Goal: Task Accomplishment & Management: Manage account settings

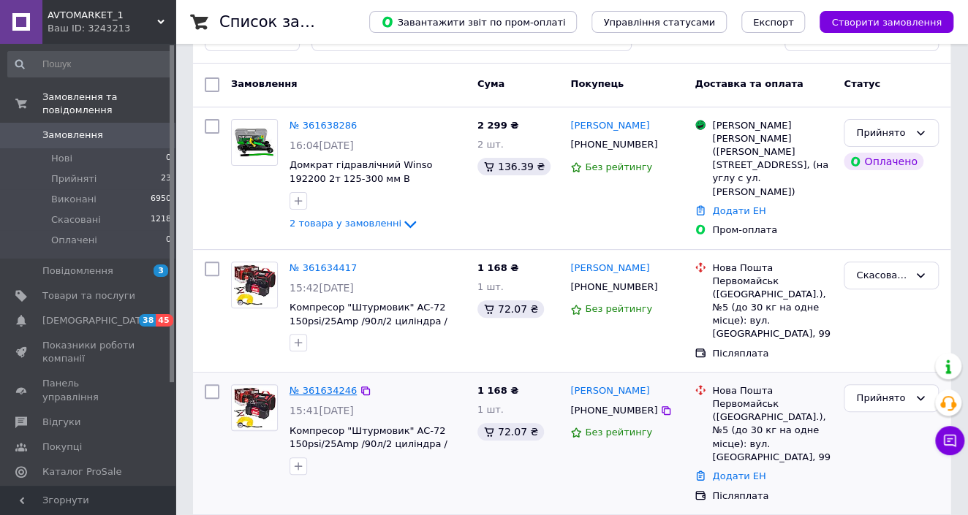
scroll to position [132, 0]
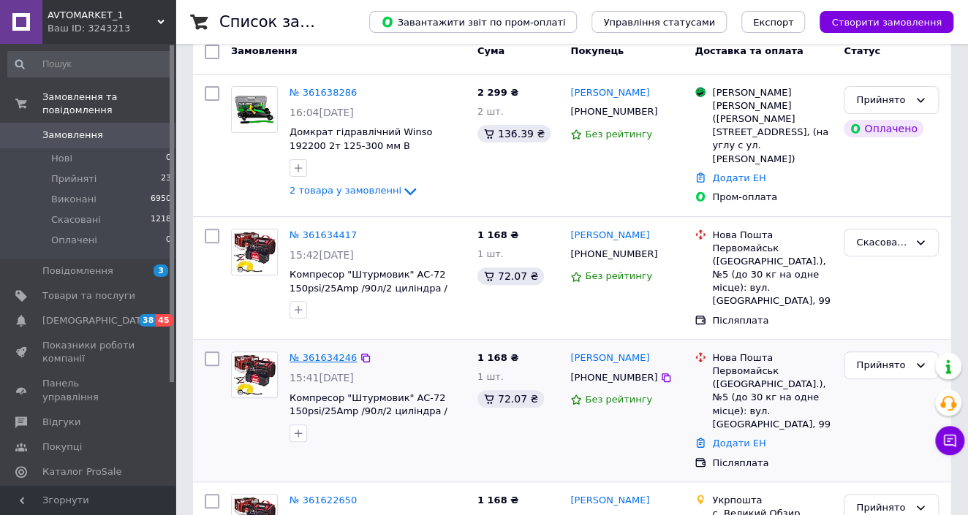
click at [306, 352] on link "№ 361634246" at bounding box center [322, 357] width 67 height 11
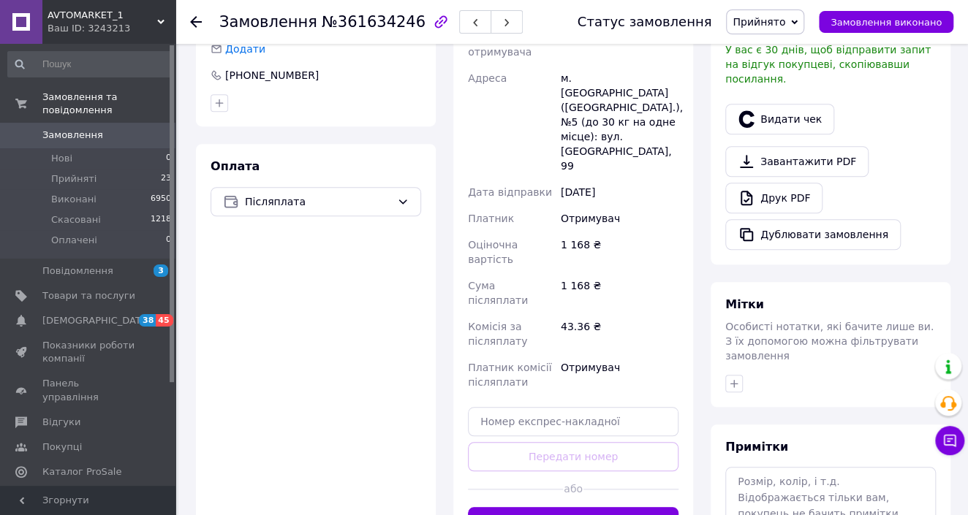
scroll to position [537, 0]
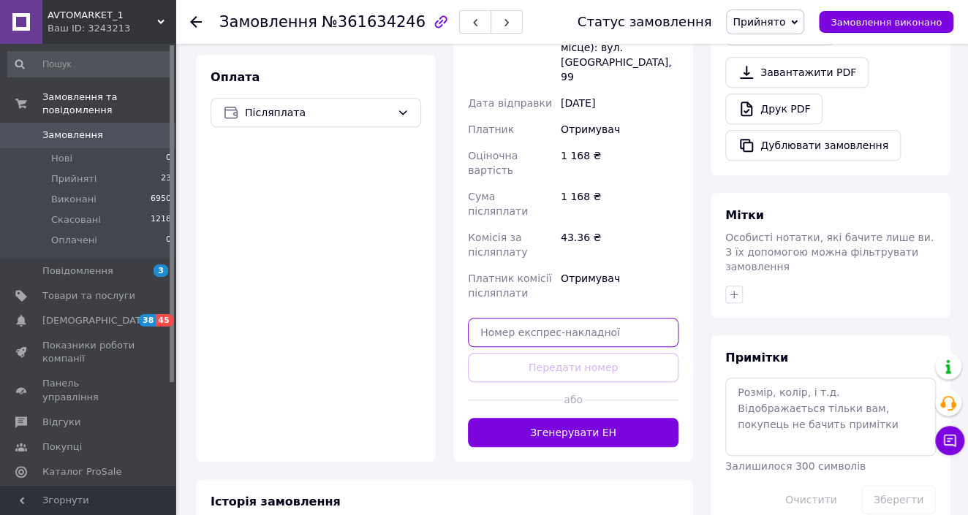
click at [557, 318] on input "text" at bounding box center [573, 332] width 211 height 29
paste input "20451247395182"
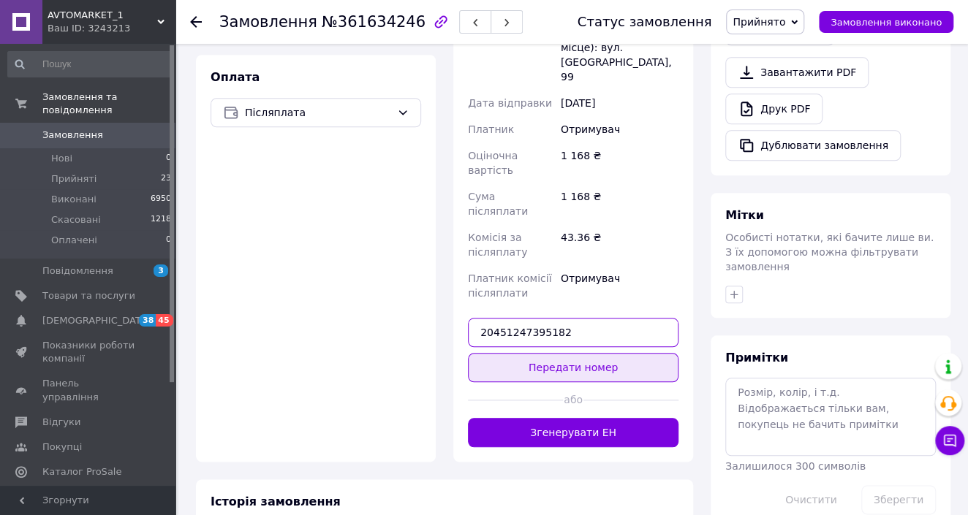
type input "20451247395182"
click at [562, 353] on button "Передати номер" at bounding box center [573, 367] width 211 height 29
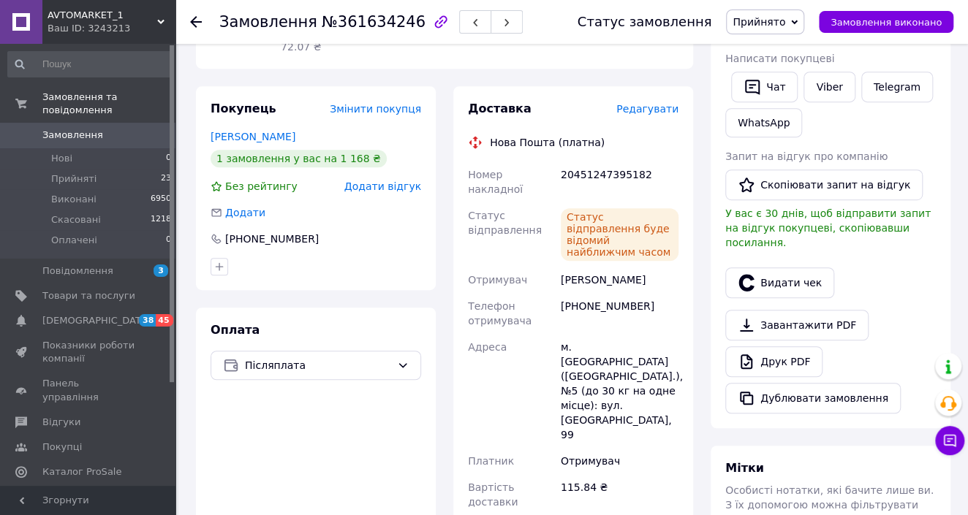
scroll to position [270, 0]
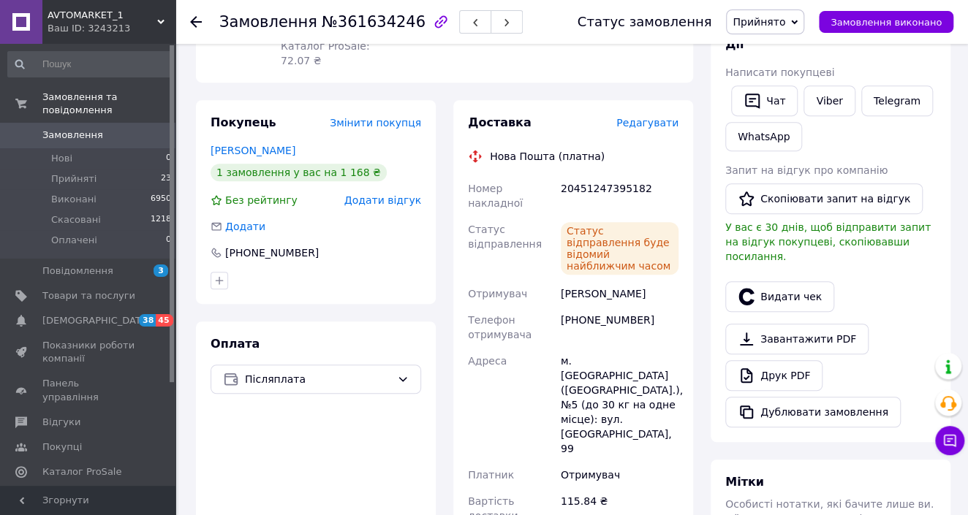
click at [121, 129] on span "Замовлення" at bounding box center [88, 135] width 93 height 13
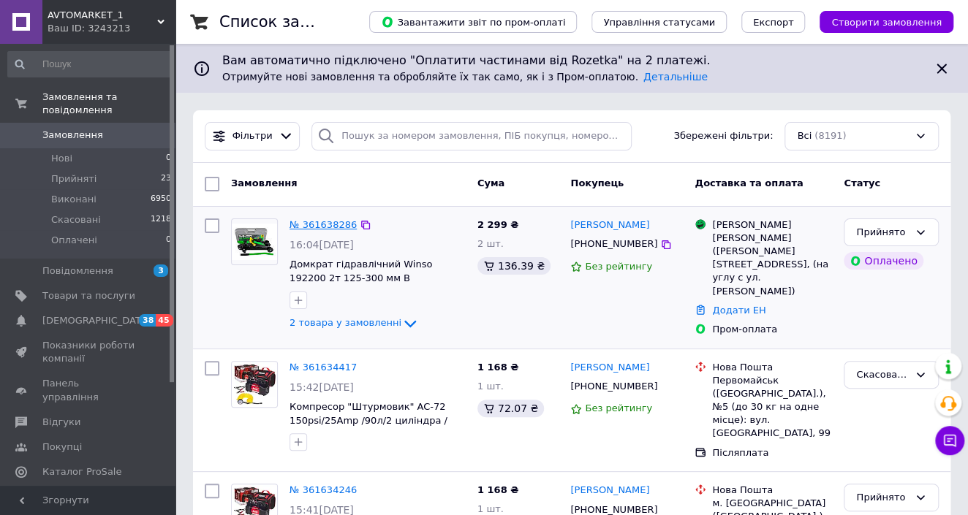
click at [328, 229] on link "№ 361638286" at bounding box center [322, 224] width 67 height 11
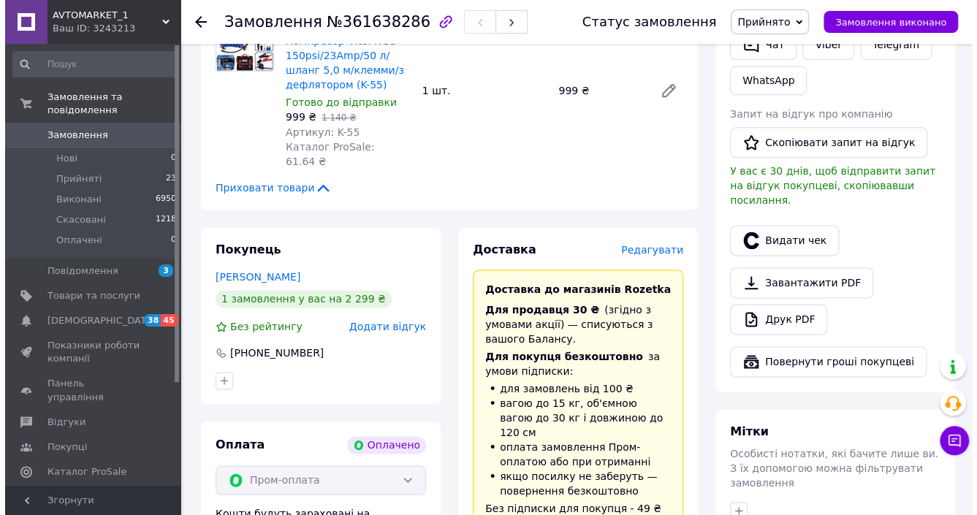
scroll to position [851, 0]
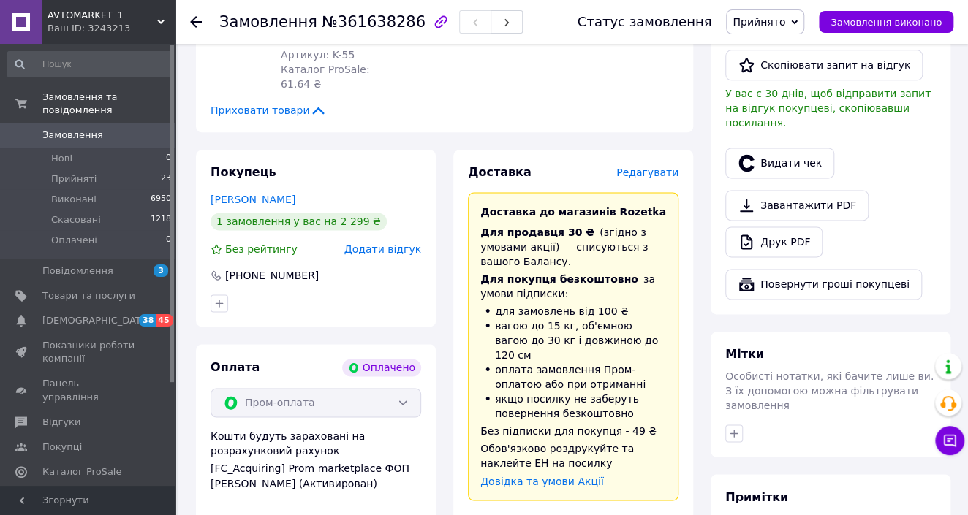
click at [655, 167] on span "Редагувати" at bounding box center [647, 173] width 62 height 12
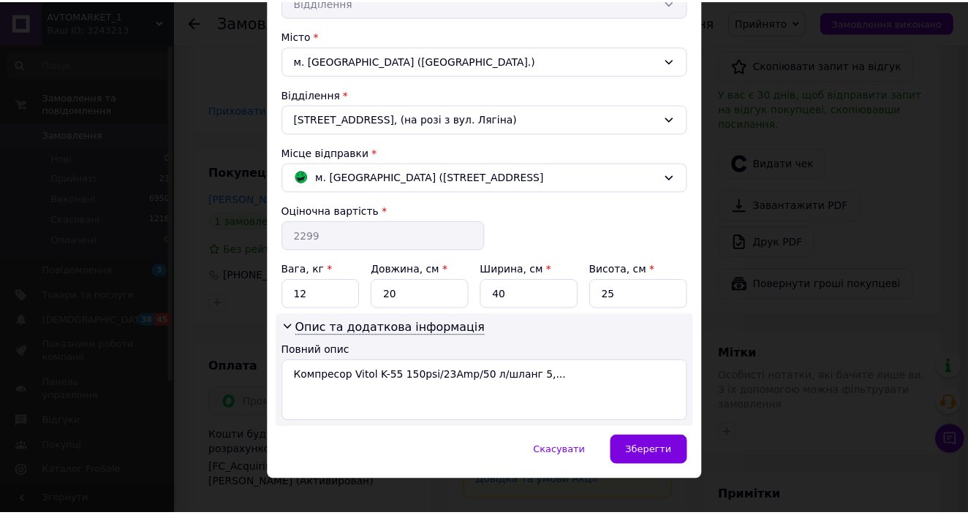
scroll to position [386, 0]
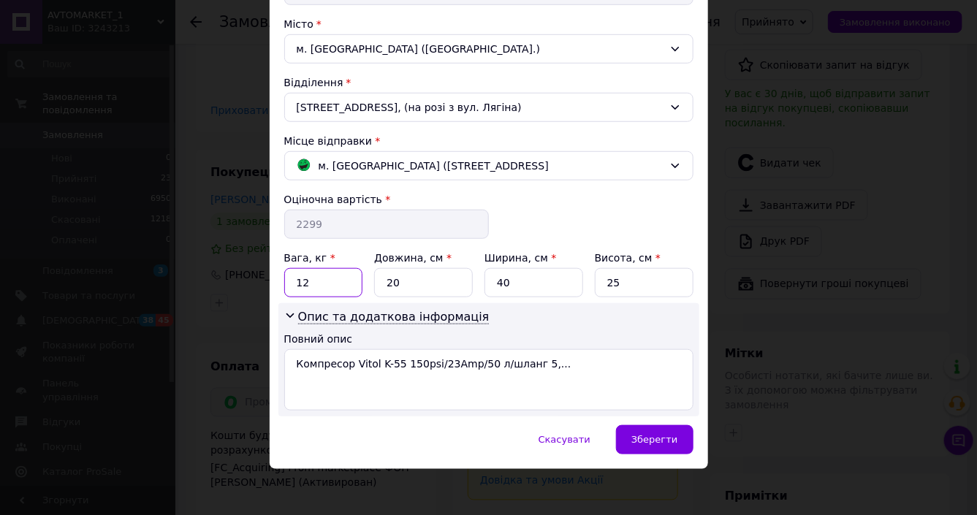
click at [319, 280] on input "12" at bounding box center [323, 282] width 79 height 29
type input "10"
click at [411, 278] on input "20" at bounding box center [423, 282] width 99 height 29
type input "2"
type input "44"
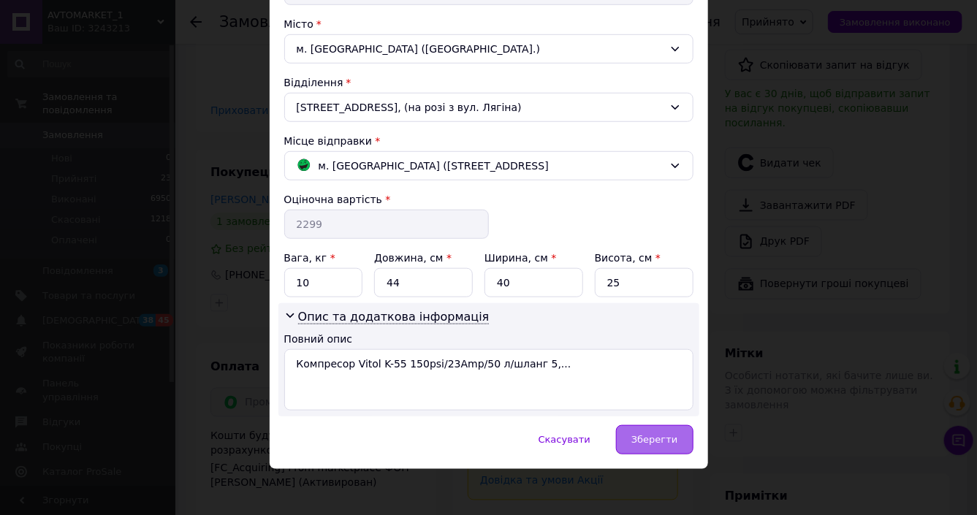
click at [643, 434] on span "Зберегти" at bounding box center [655, 439] width 46 height 11
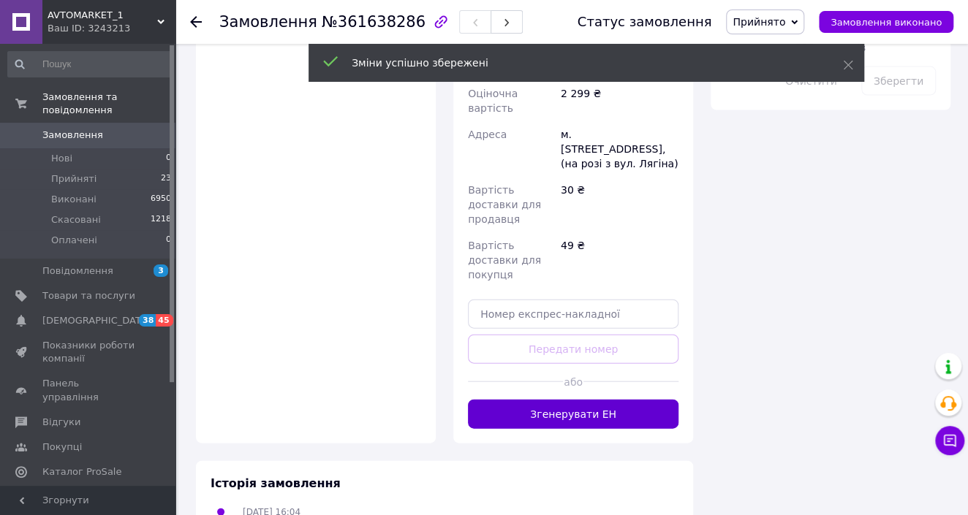
click at [604, 400] on button "Згенерувати ЕН" at bounding box center [573, 414] width 211 height 29
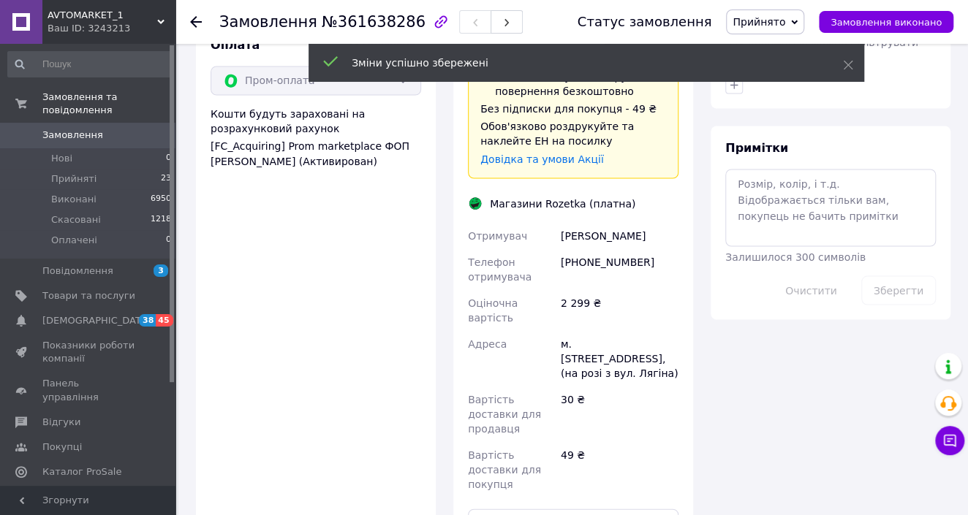
scroll to position [851, 0]
